Goal: Information Seeking & Learning: Learn about a topic

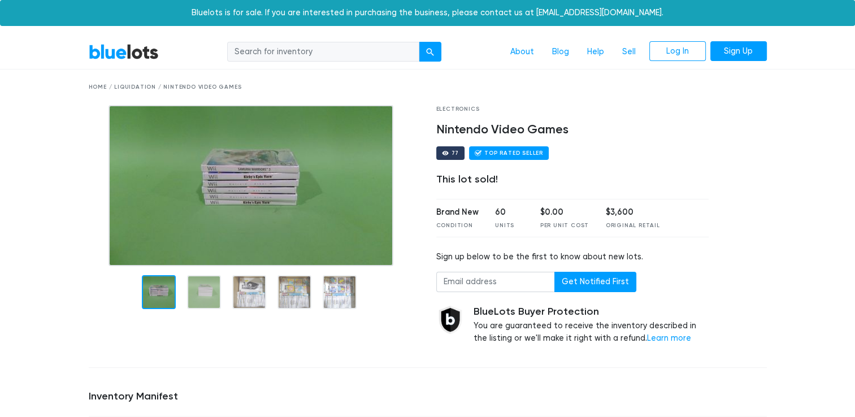
click at [300, 57] on input "search" at bounding box center [323, 52] width 192 height 20
type input "video games"
click at [419, 42] on button "submit" at bounding box center [430, 52] width 23 height 20
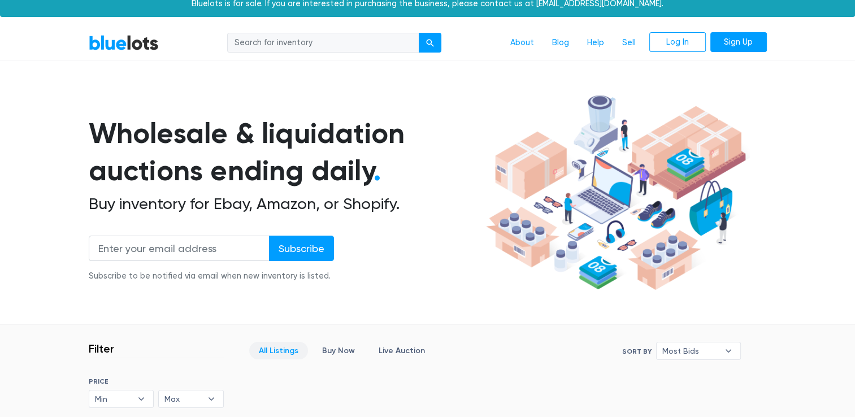
scroll to position [4, 0]
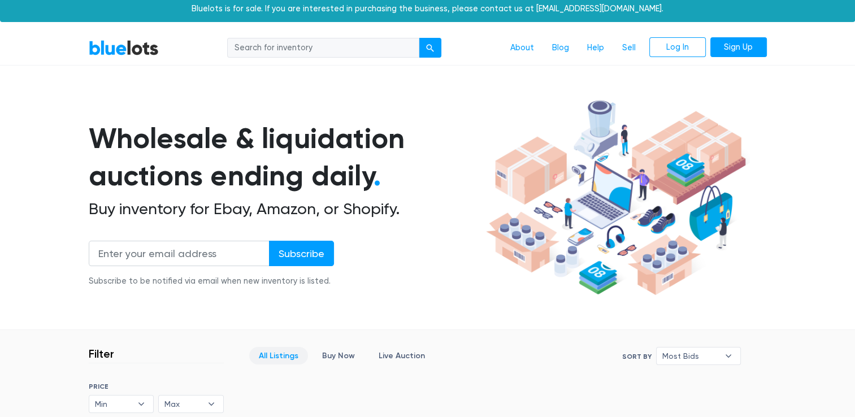
click at [328, 47] on input "search" at bounding box center [323, 48] width 192 height 20
type input "video games"
click at [432, 41] on button "submit" at bounding box center [430, 48] width 23 height 20
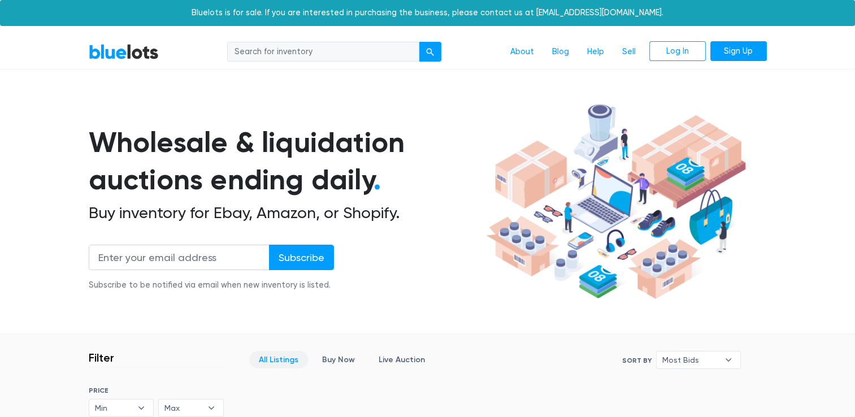
click at [304, 57] on input "search" at bounding box center [323, 52] width 192 height 20
type input "video game lot"
click at [430, 48] on button "submit" at bounding box center [430, 52] width 23 height 20
click at [363, 55] on input "search" at bounding box center [323, 52] width 192 height 20
type input "nintendo"
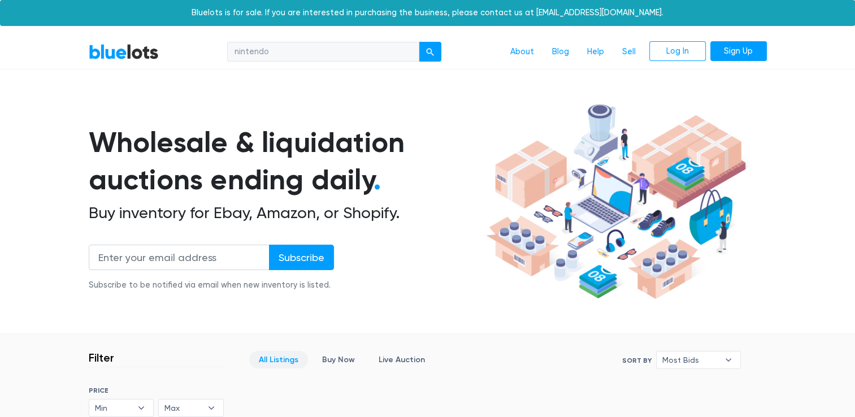
click at [419, 42] on button "submit" at bounding box center [430, 52] width 23 height 20
click at [130, 55] on link "BlueLots" at bounding box center [124, 52] width 70 height 16
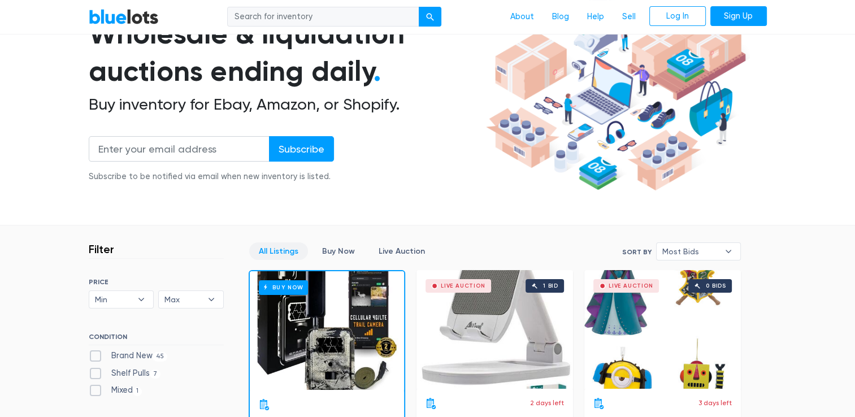
scroll to position [14, 0]
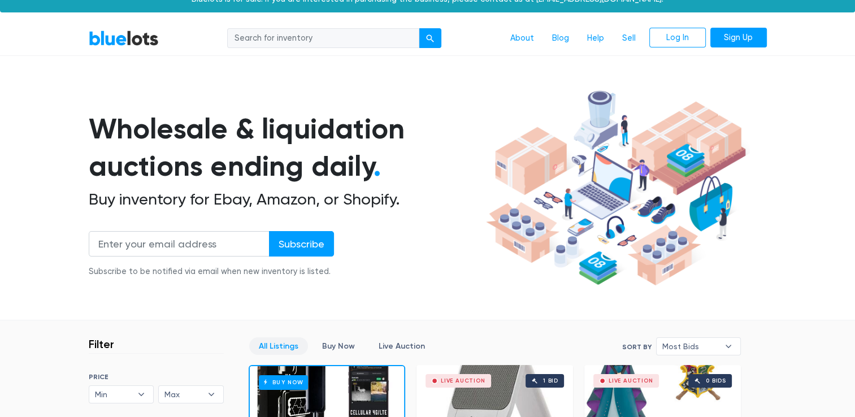
click at [317, 30] on input "search" at bounding box center [323, 38] width 192 height 20
type input "xbox"
click at [419, 28] on button "submit" at bounding box center [430, 38] width 23 height 20
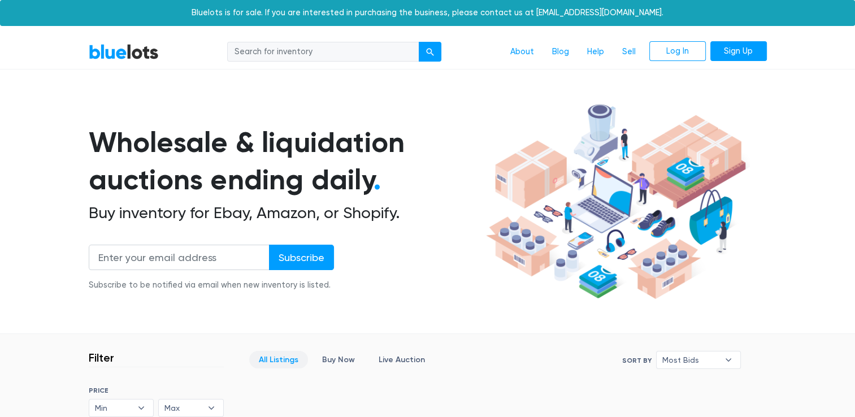
click at [302, 62] on nav "BlueLots About Blog Help Sell Log In Sign Up" at bounding box center [427, 52] width 855 height 34
click at [305, 51] on input "search" at bounding box center [323, 52] width 192 height 20
type input "electronics"
click at [419, 42] on button "submit" at bounding box center [430, 52] width 23 height 20
click at [147, 54] on link "BlueLots" at bounding box center [124, 52] width 70 height 16
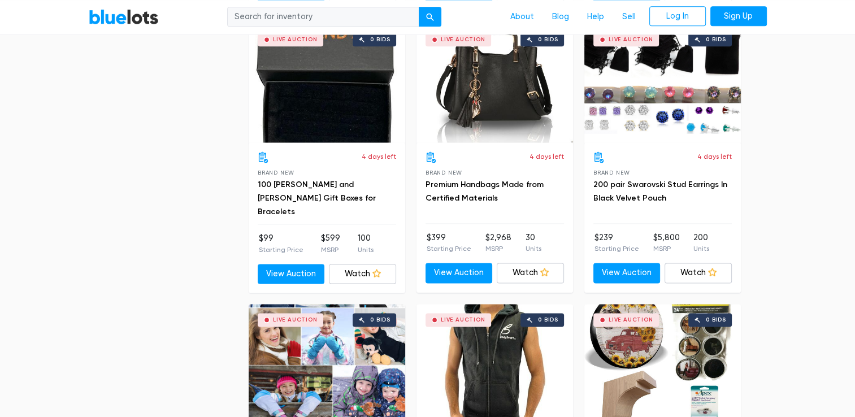
scroll to position [1480, 0]
